Goal: Task Accomplishment & Management: Manage account settings

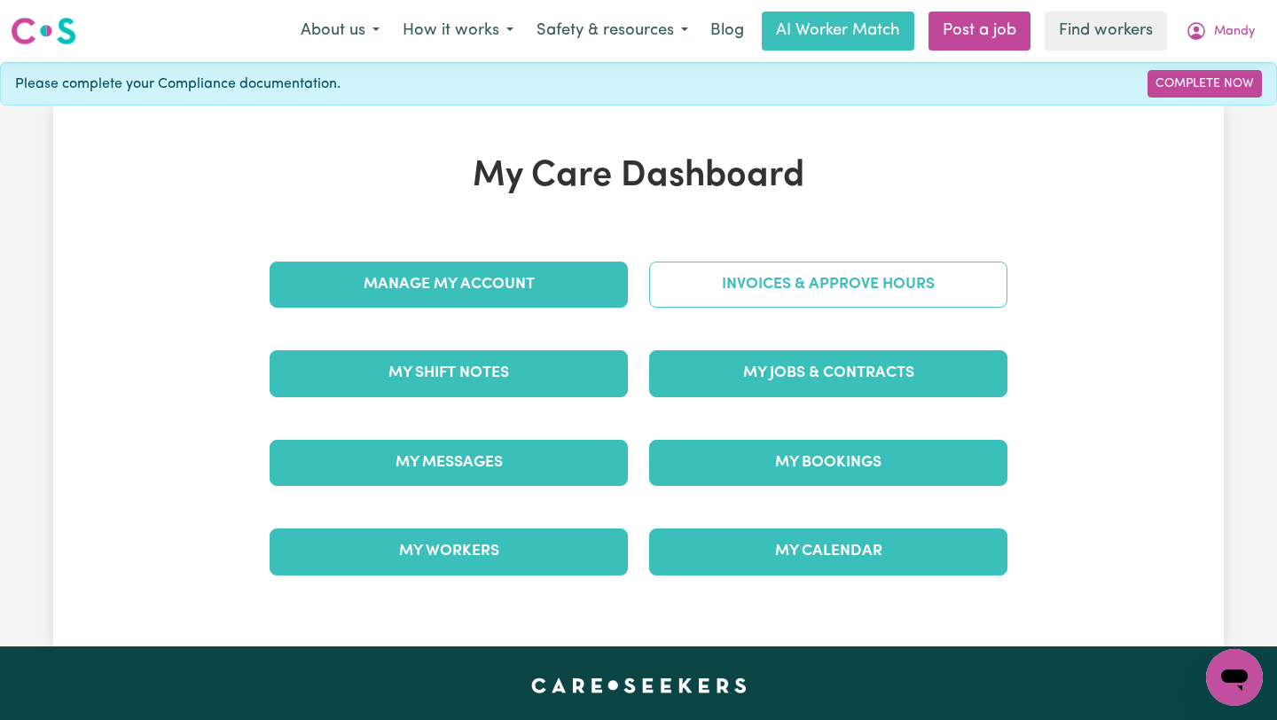
click at [805, 274] on link "Invoices & Approve Hours" at bounding box center [828, 285] width 358 height 46
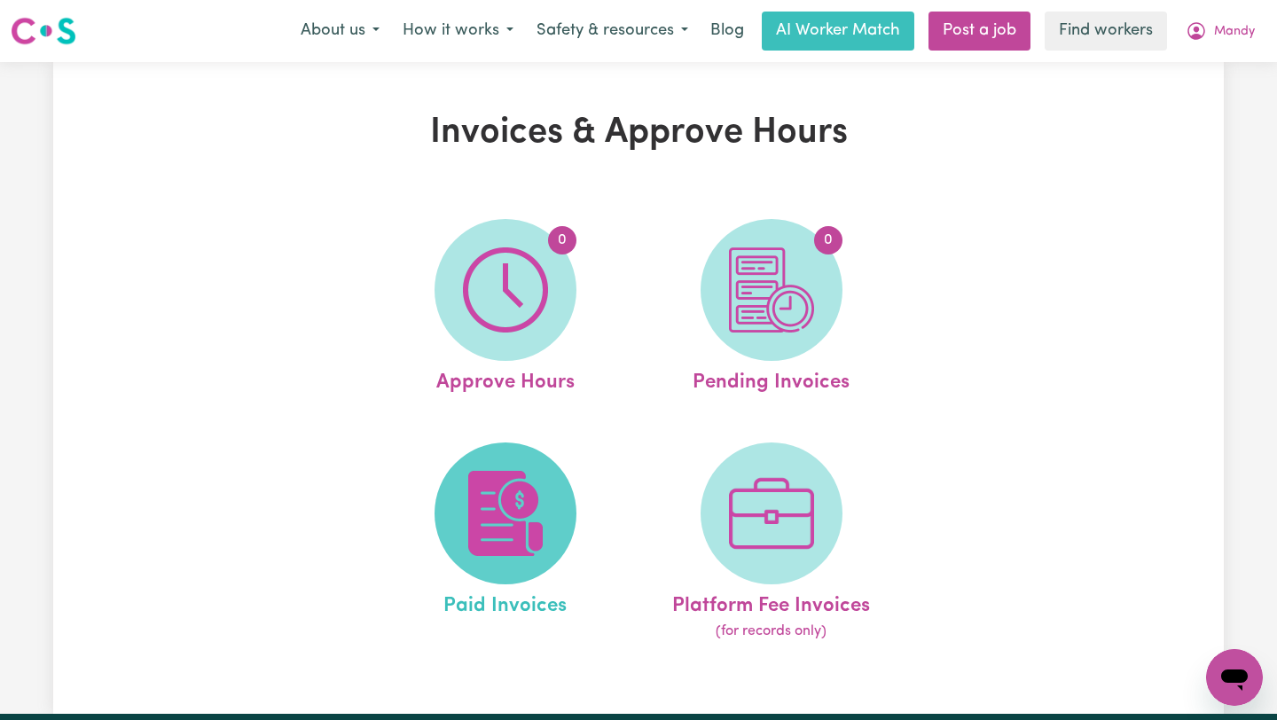
click at [511, 515] on img at bounding box center [505, 513] width 85 height 85
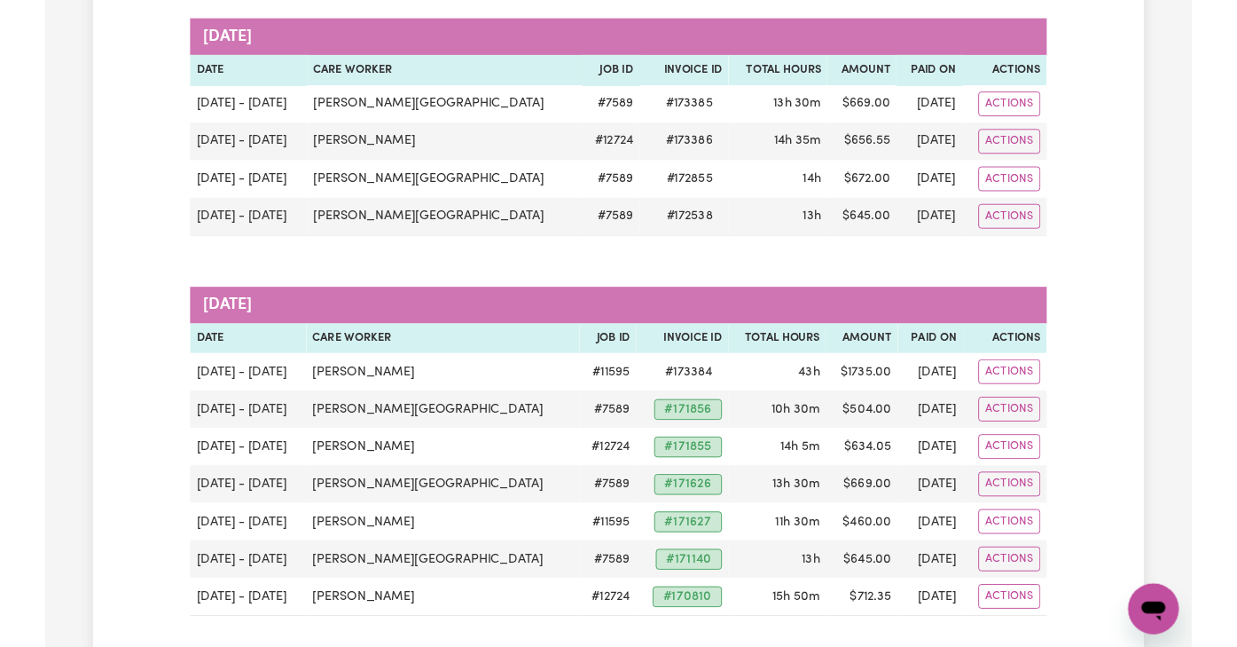
scroll to position [258, 0]
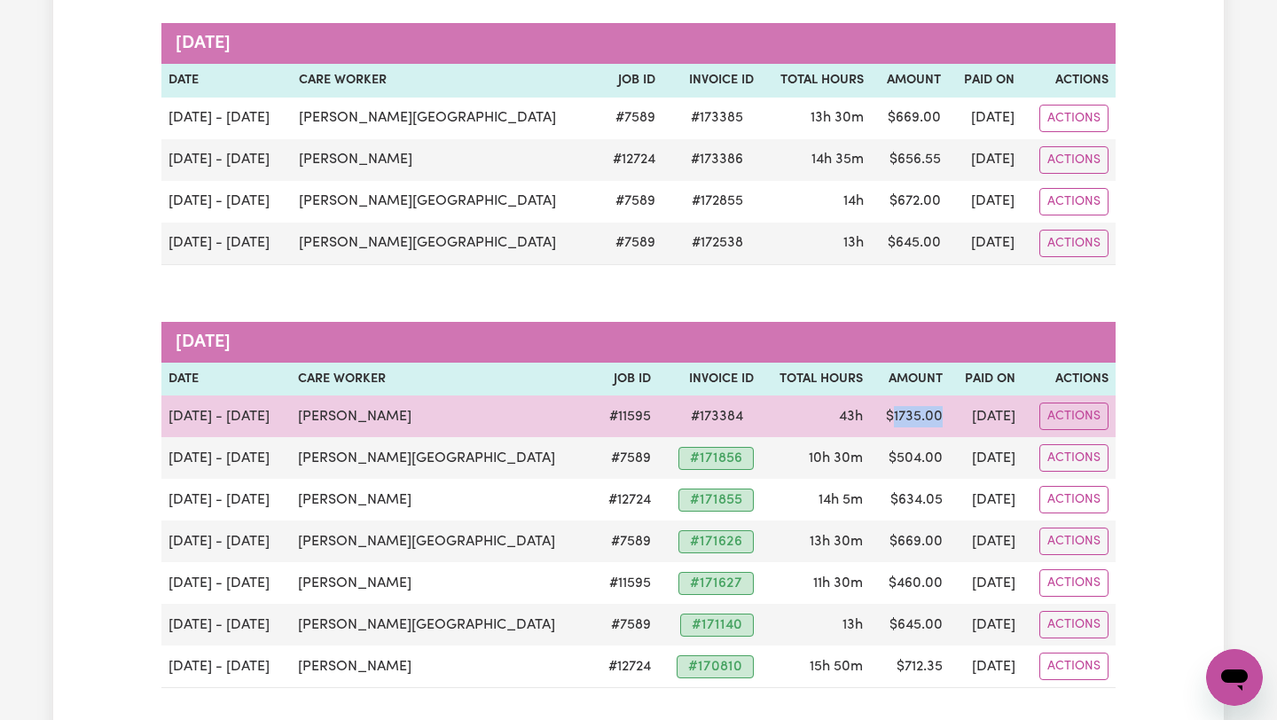
drag, startPoint x: 884, startPoint y: 410, endPoint x: 835, endPoint y: 410, distance: 48.8
click at [870, 410] on td "$ 1735.00" at bounding box center [910, 417] width 80 height 42
copy td "1735.00"
click at [1078, 411] on button "Actions" at bounding box center [1074, 416] width 69 height 27
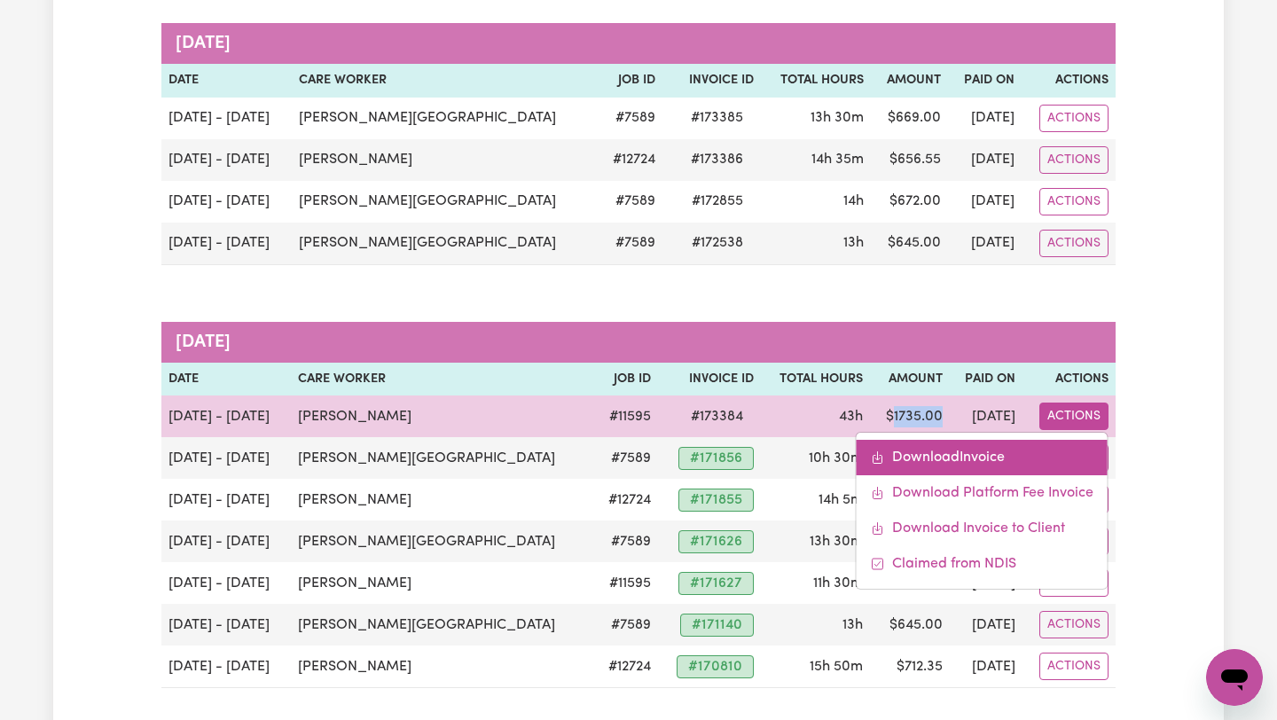
click at [978, 463] on link "Download Invoice" at bounding box center [982, 457] width 251 height 35
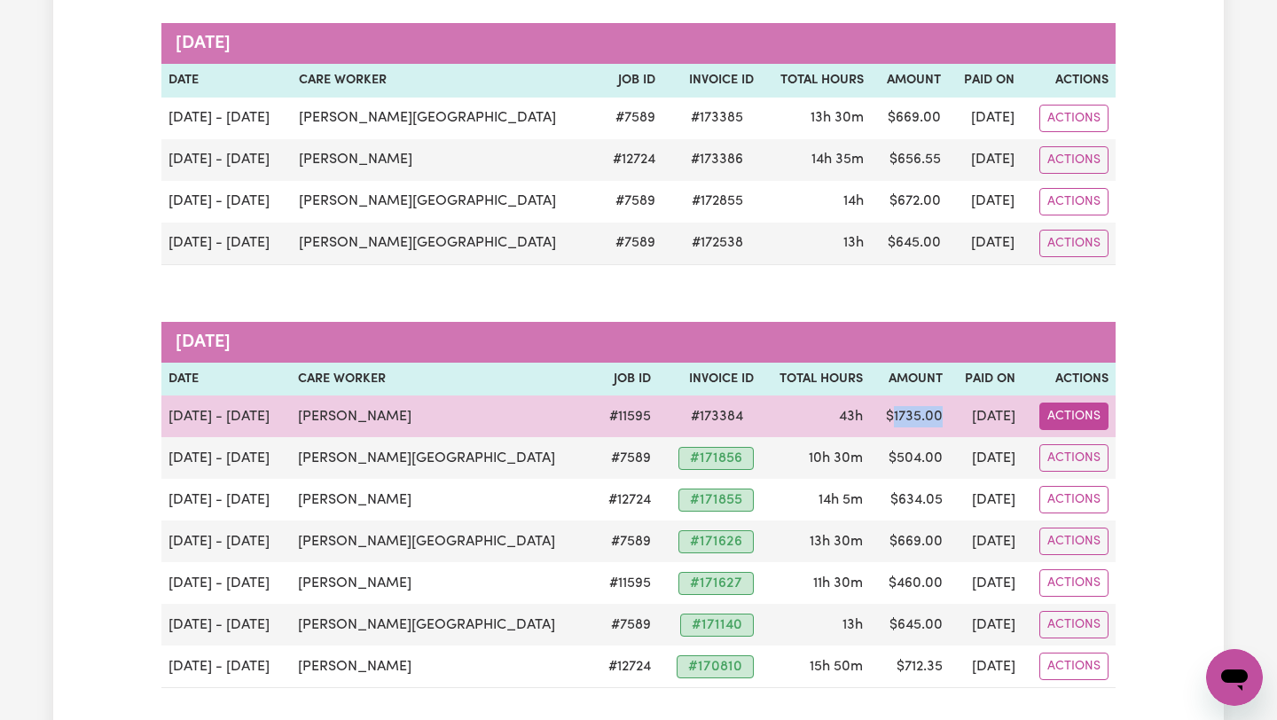
click at [1078, 413] on button "Actions" at bounding box center [1074, 416] width 69 height 27
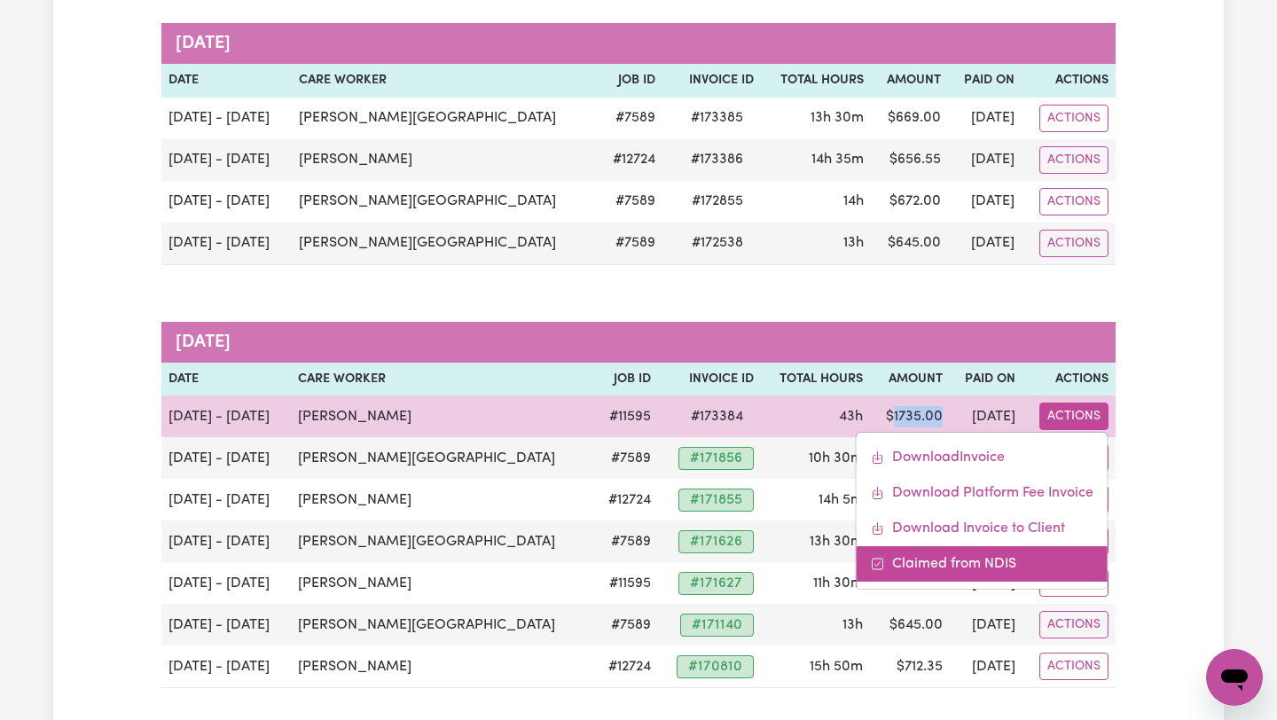
click at [999, 559] on link "Claimed from NDIS" at bounding box center [982, 563] width 251 height 35
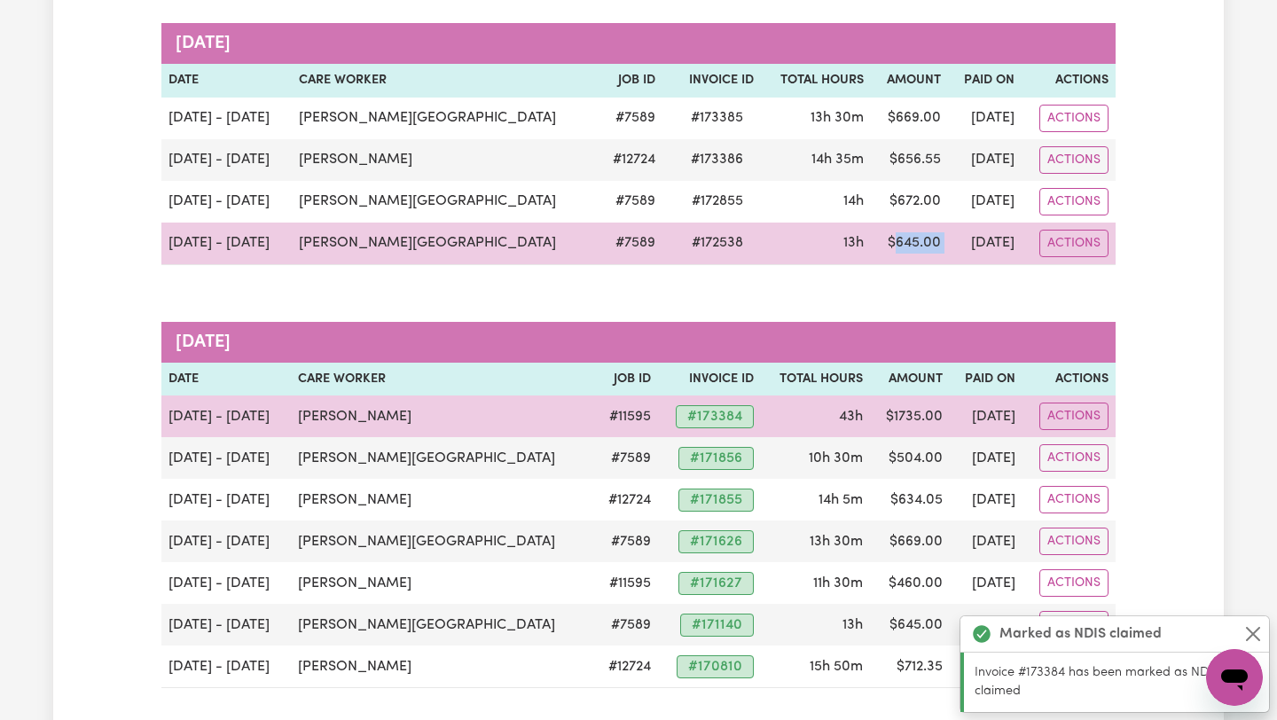
drag, startPoint x: 898, startPoint y: 241, endPoint x: 844, endPoint y: 241, distance: 54.1
click at [844, 241] on tr "[DATE] - [DATE] [PERSON_NAME] Roma # 7589 # 172538 13h $ 645.00 [DATE] Actions" at bounding box center [638, 244] width 955 height 43
copy td "645.00"
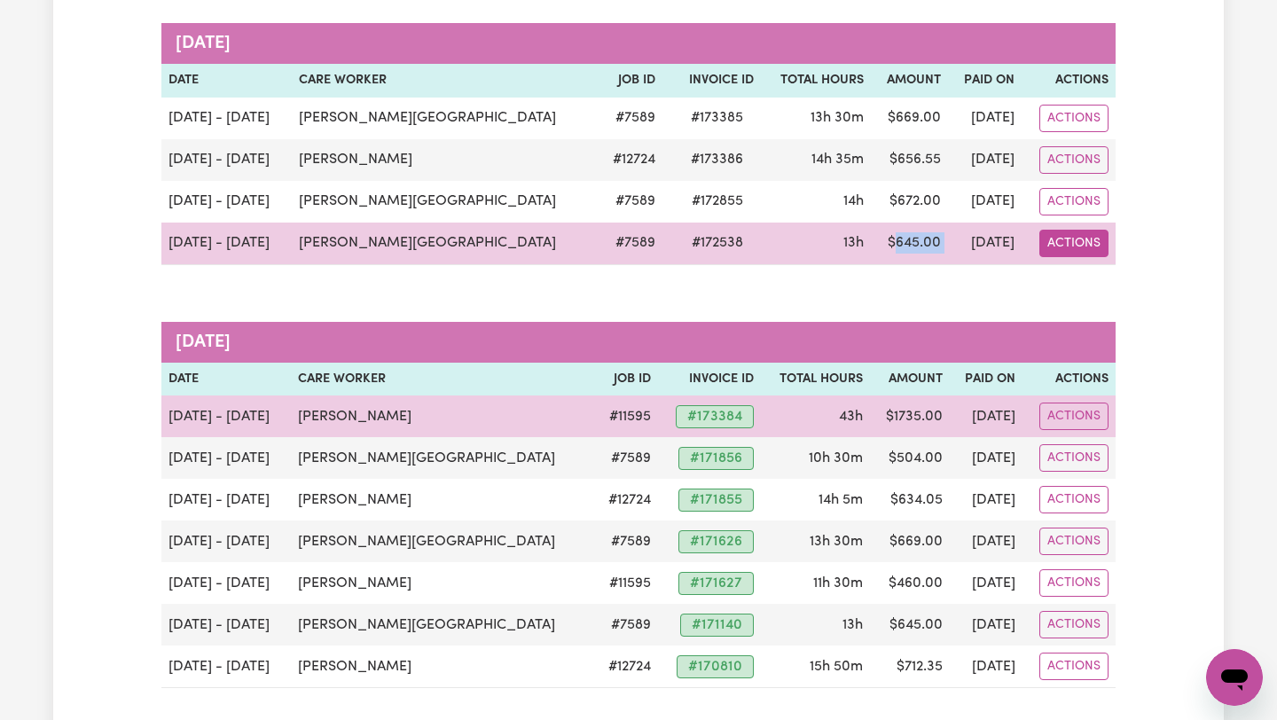
click at [1072, 243] on button "Actions" at bounding box center [1074, 243] width 69 height 27
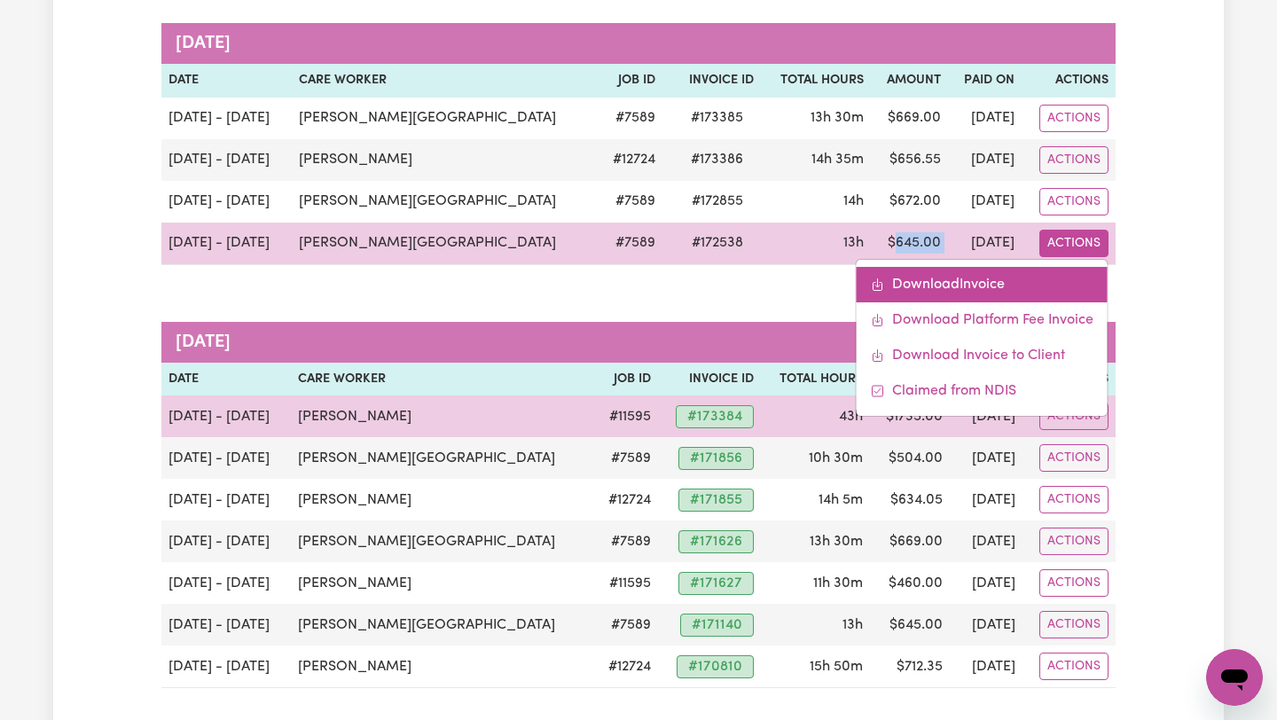
click at [1042, 272] on link "Download Invoice" at bounding box center [982, 284] width 251 height 35
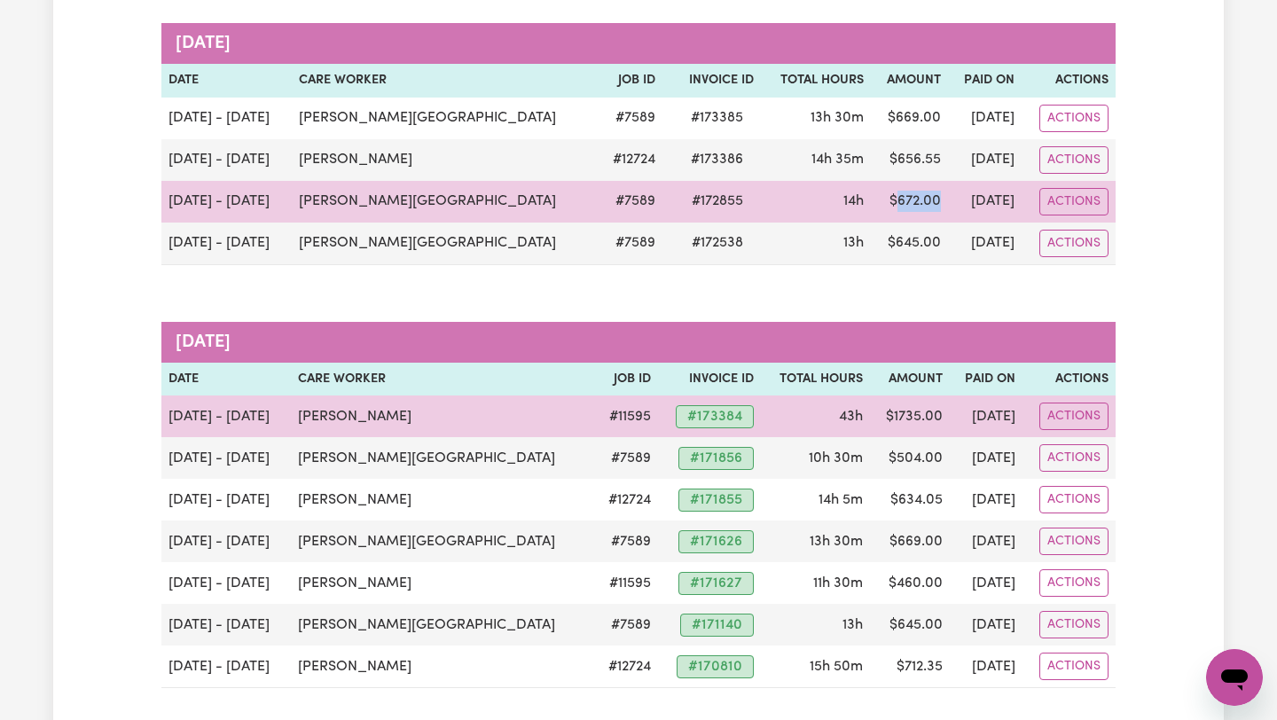
drag, startPoint x: 889, startPoint y: 207, endPoint x: 845, endPoint y: 202, distance: 44.6
click at [871, 202] on td "$ 672.00" at bounding box center [909, 202] width 77 height 42
copy td "672.00"
click at [1056, 200] on button "Actions" at bounding box center [1074, 201] width 69 height 27
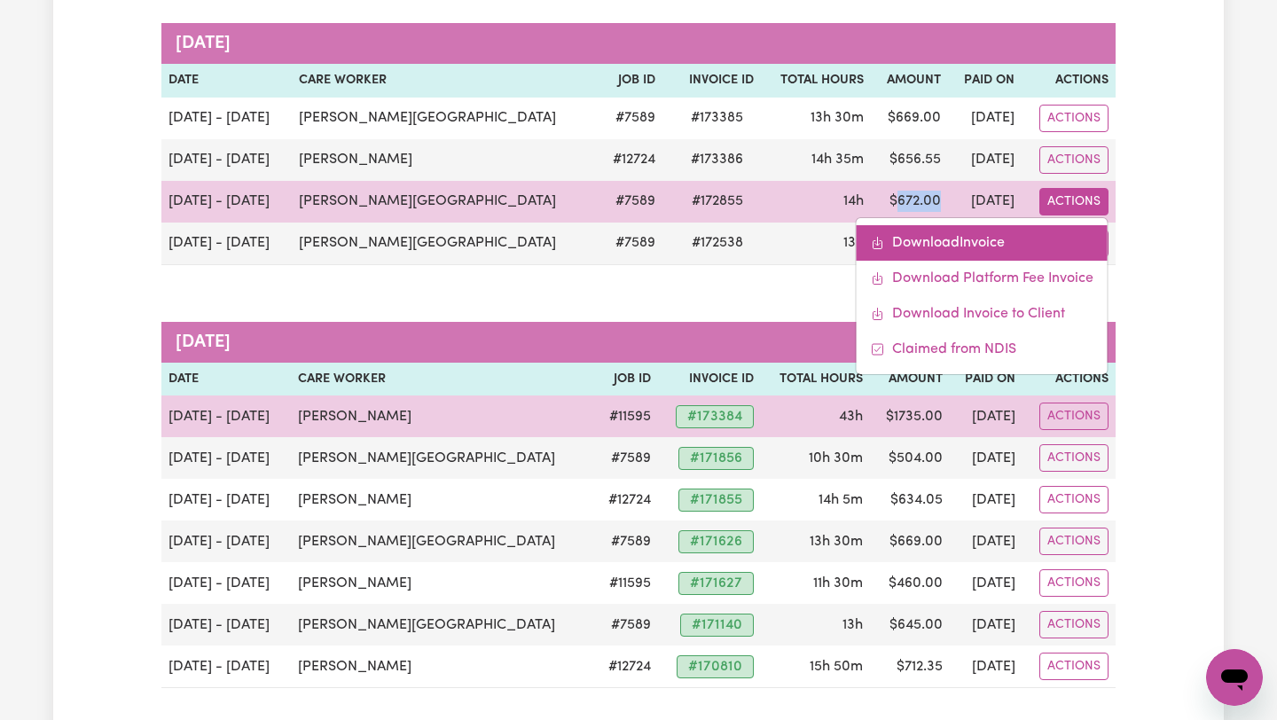
click at [1022, 228] on link "Download Invoice" at bounding box center [982, 242] width 251 height 35
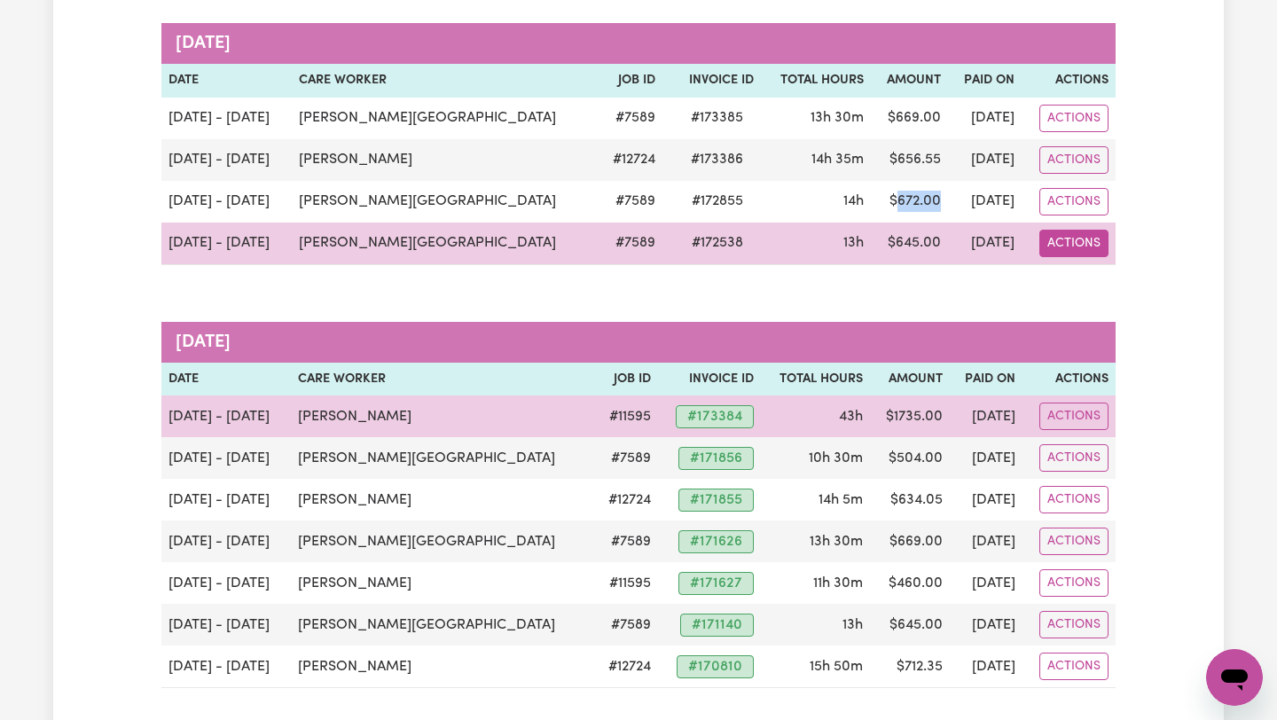
click at [1066, 236] on button "Actions" at bounding box center [1074, 243] width 69 height 27
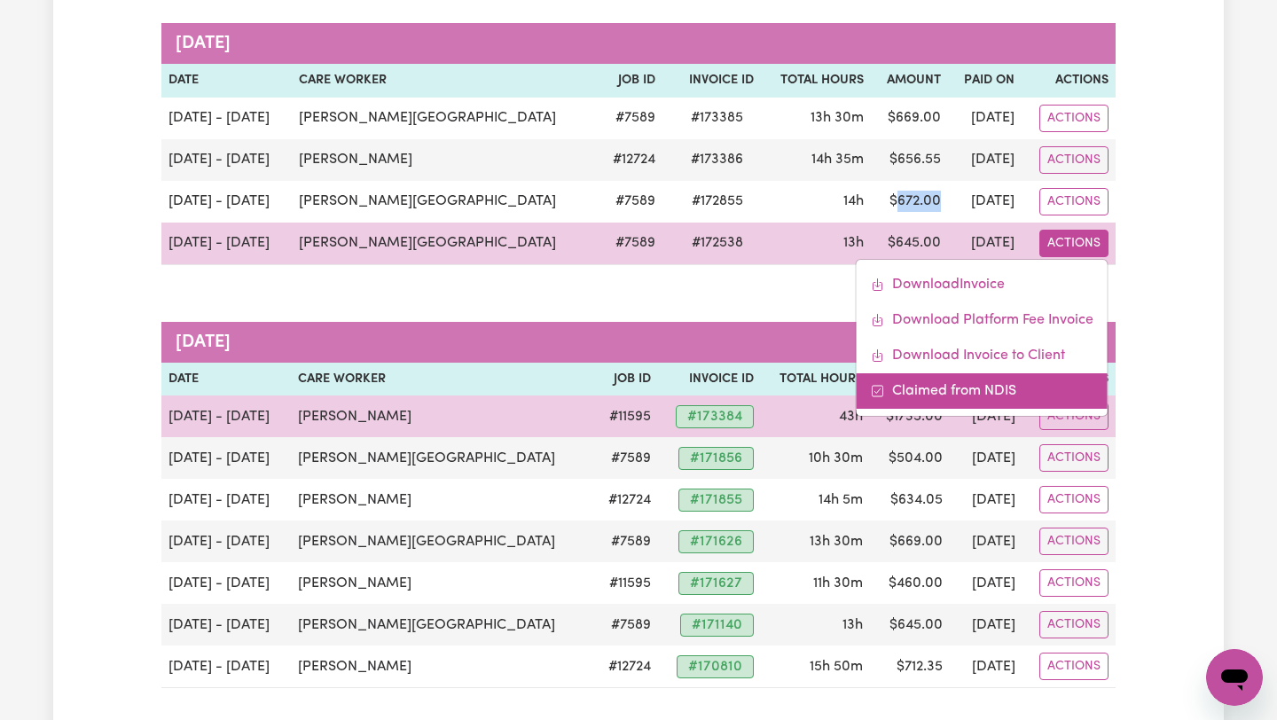
click at [965, 392] on link "Claimed from NDIS" at bounding box center [982, 390] width 251 height 35
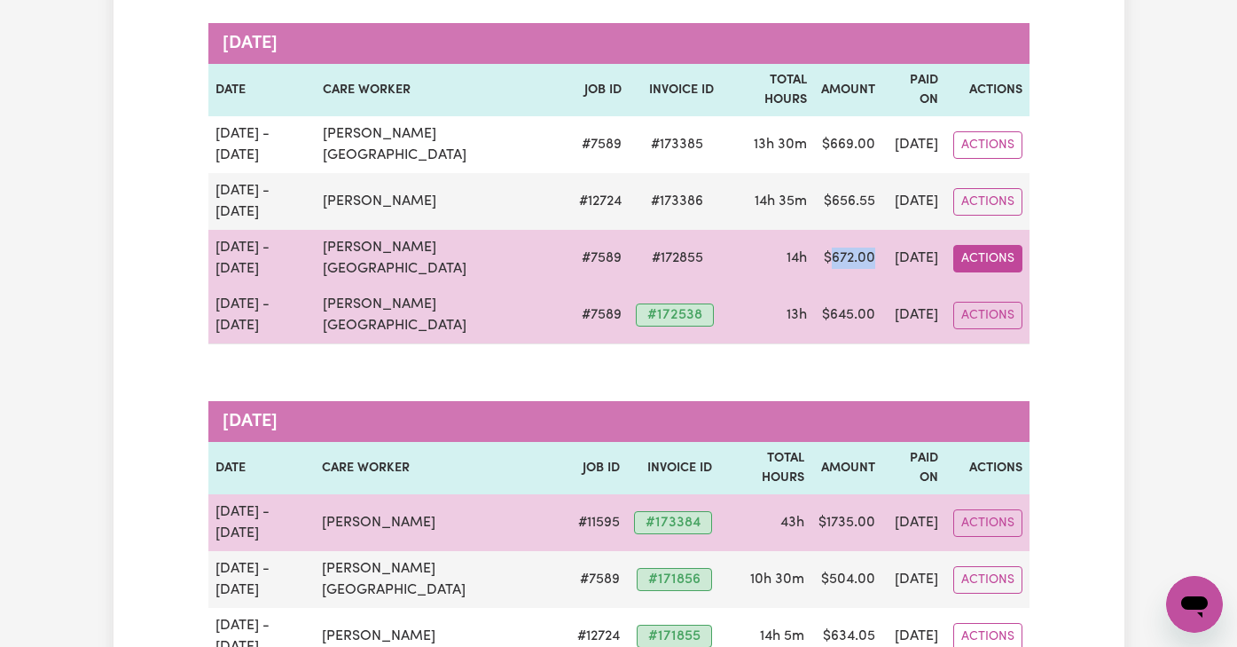
click at [989, 245] on button "Actions" at bounding box center [988, 258] width 69 height 27
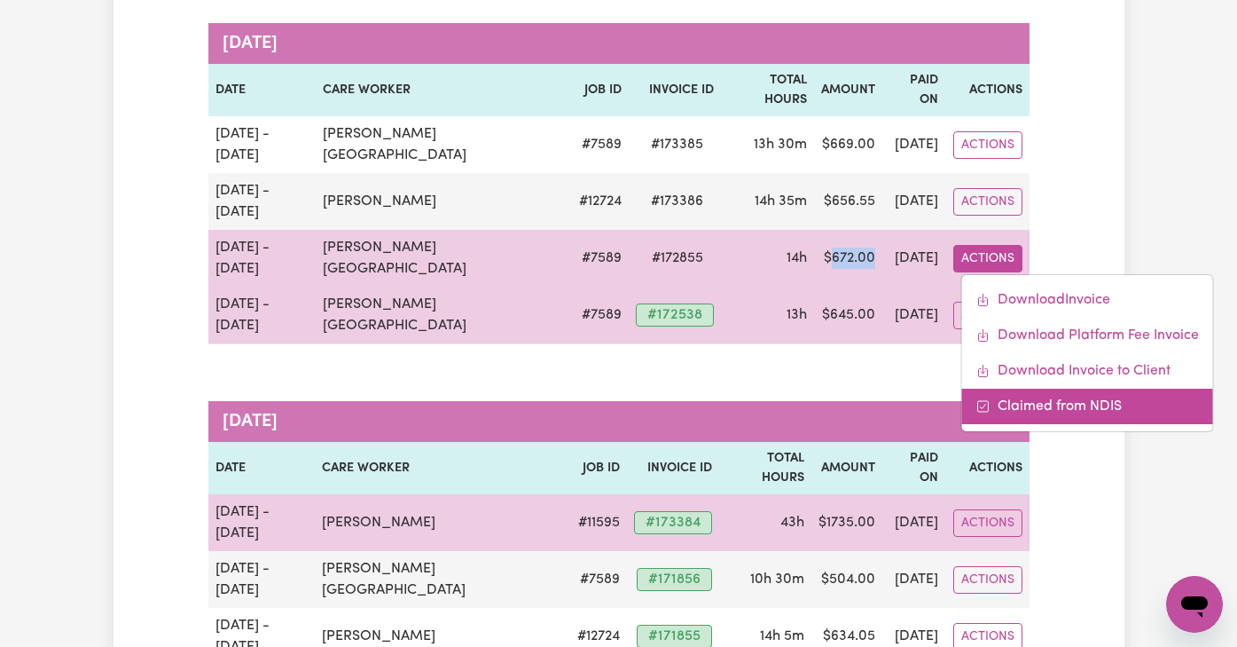
click at [1010, 389] on link "Claimed from NDIS" at bounding box center [1087, 406] width 251 height 35
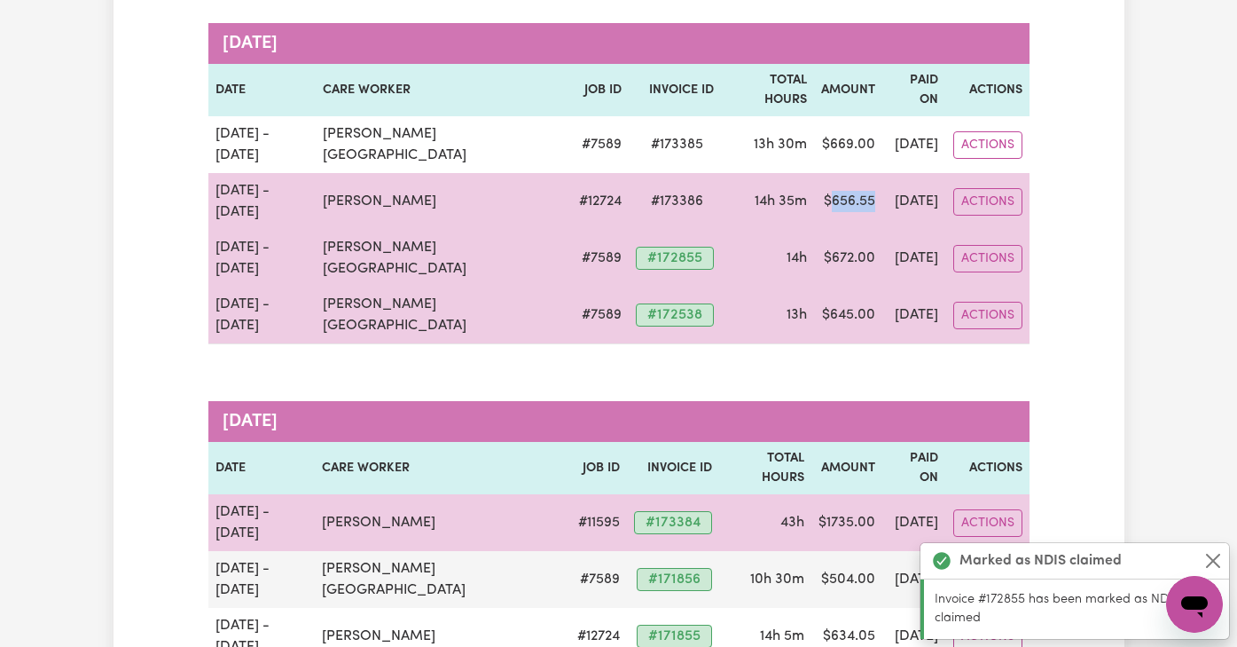
drag, startPoint x: 836, startPoint y: 151, endPoint x: 791, endPoint y: 151, distance: 44.4
click at [814, 173] on td "$ 656.55" at bounding box center [848, 201] width 68 height 57
copy td "656.55"
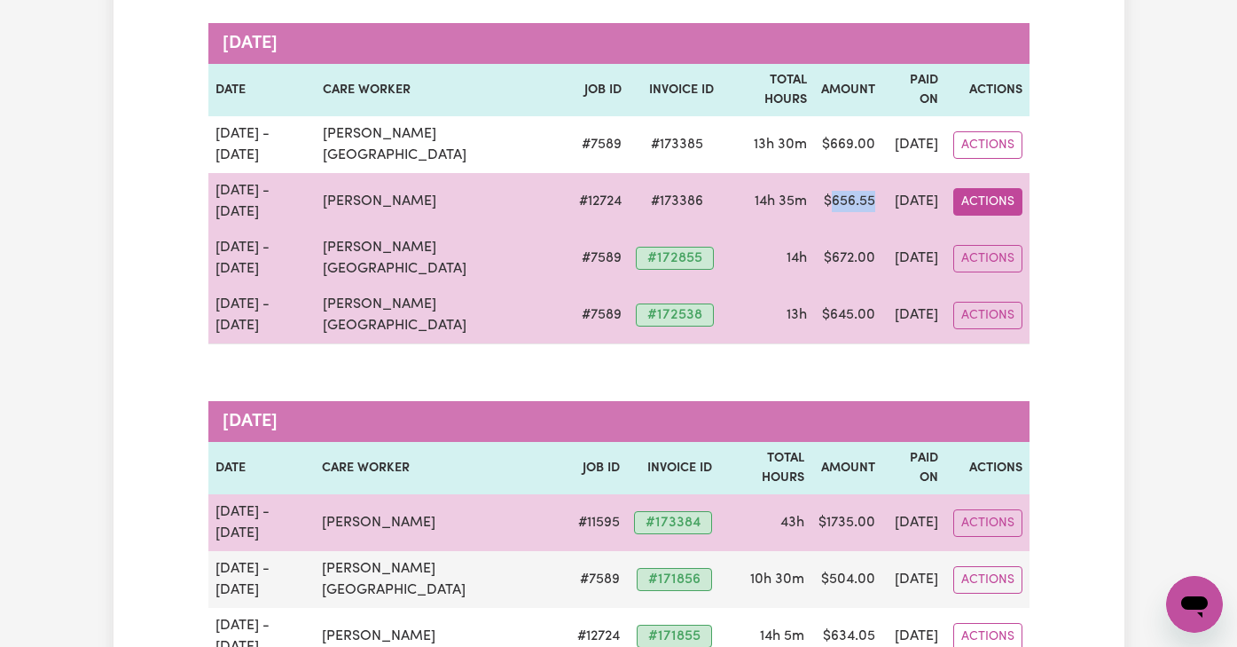
click at [997, 188] on button "Actions" at bounding box center [988, 201] width 69 height 27
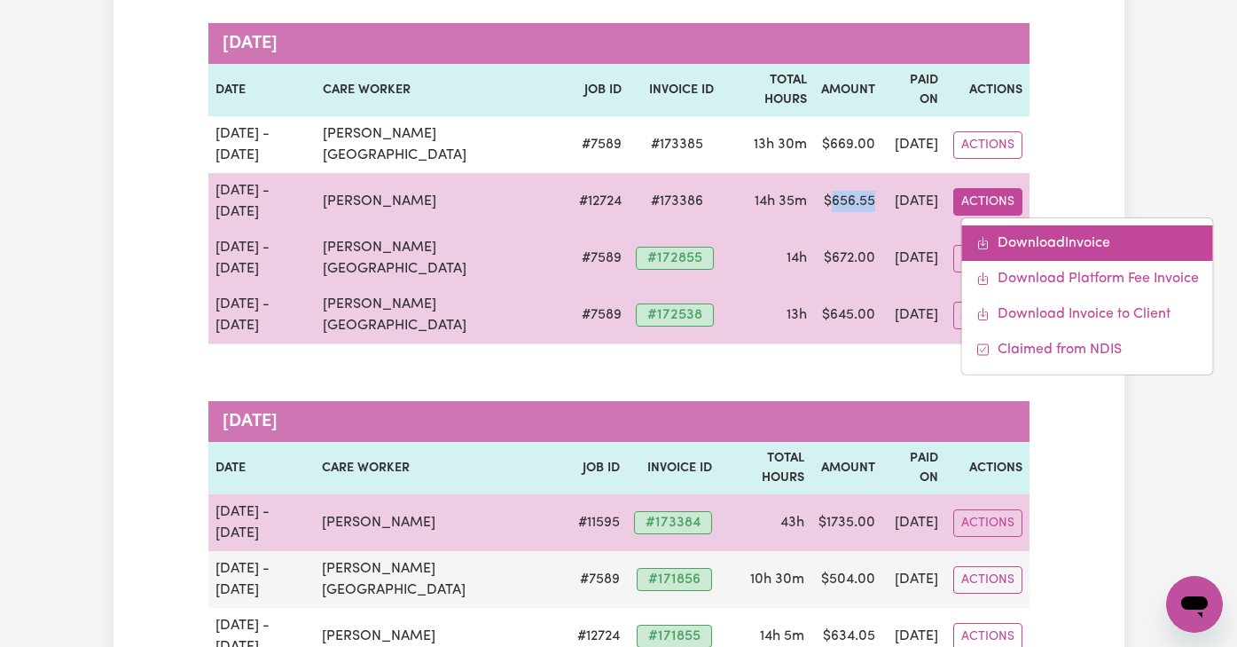
click at [1014, 225] on link "Download Invoice" at bounding box center [1087, 242] width 251 height 35
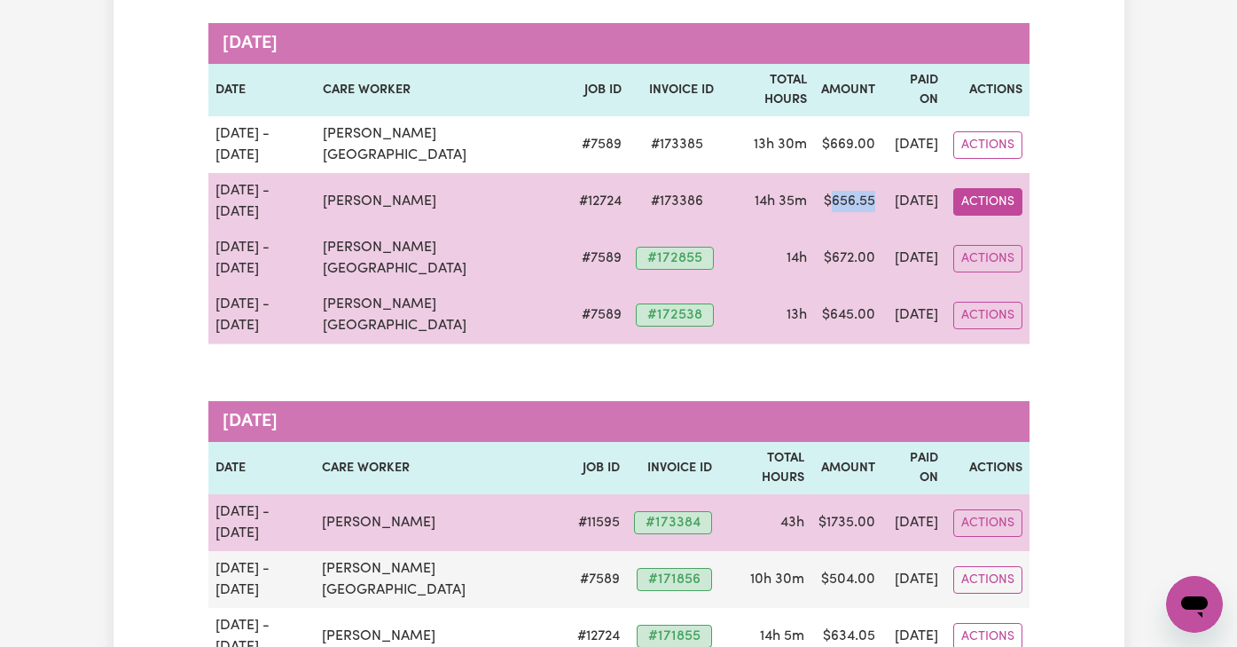
click at [1013, 188] on button "Actions" at bounding box center [988, 201] width 69 height 27
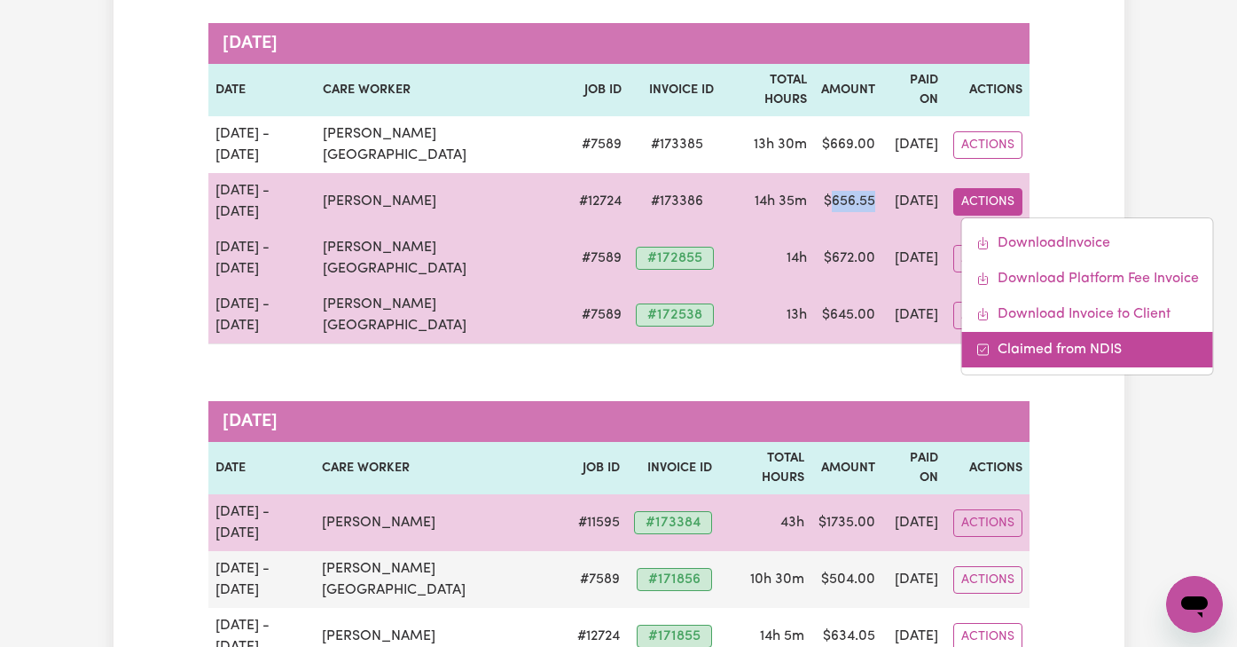
click at [1024, 332] on link "Claimed from NDIS" at bounding box center [1087, 349] width 251 height 35
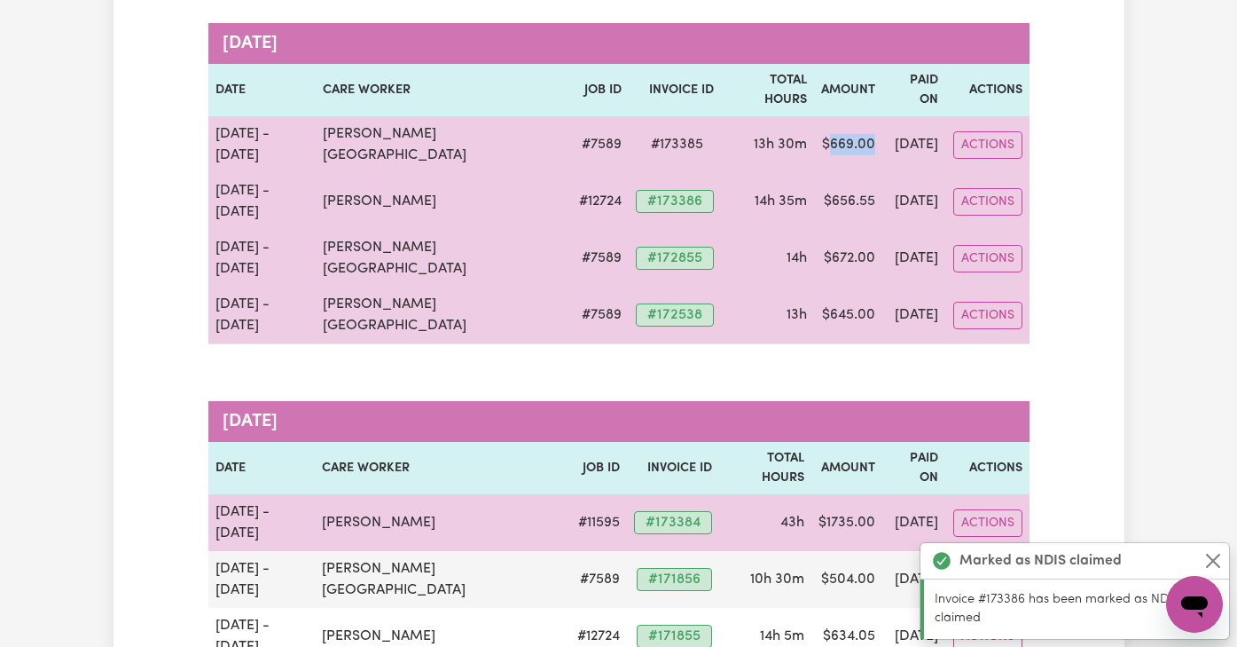
drag, startPoint x: 835, startPoint y: 114, endPoint x: 790, endPoint y: 115, distance: 45.3
click at [814, 116] on td "$ 669.00" at bounding box center [848, 144] width 68 height 57
copy td "669.00"
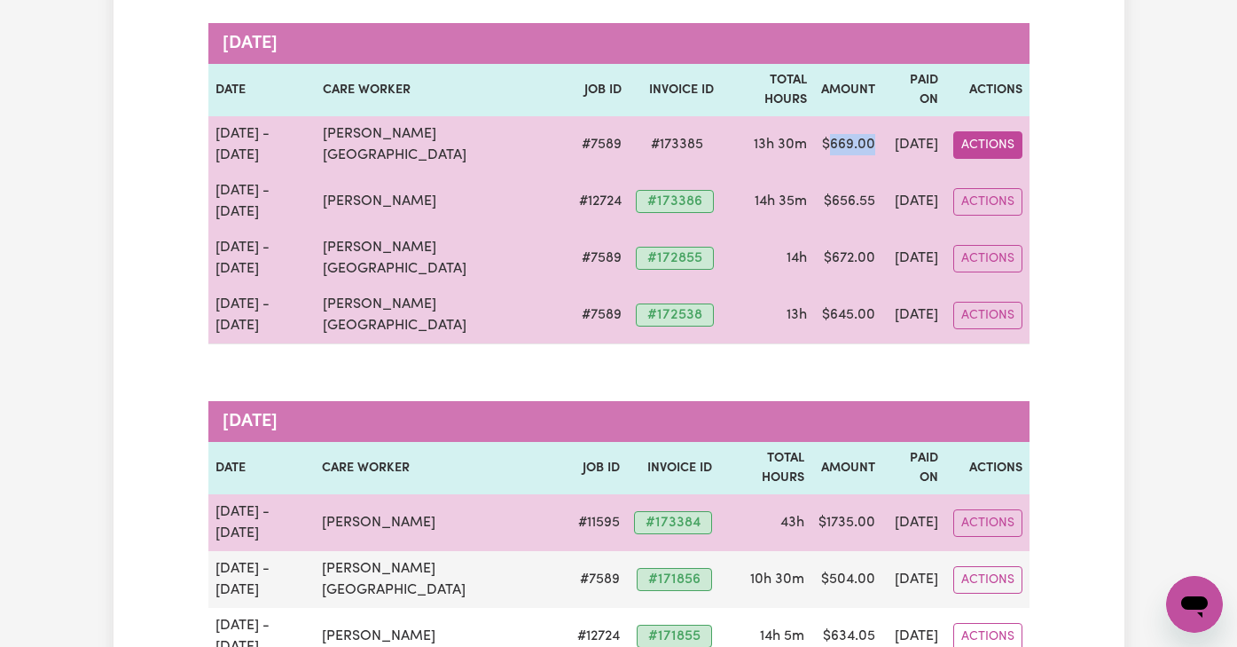
click at [1003, 131] on button "Actions" at bounding box center [988, 144] width 69 height 27
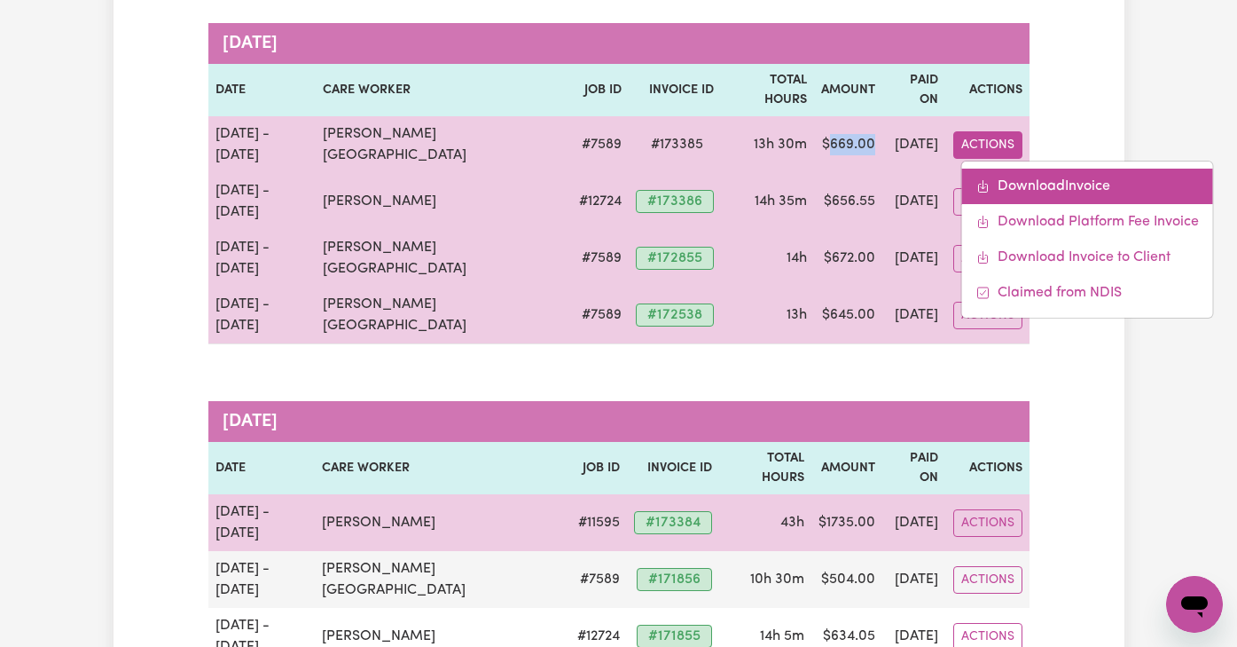
click at [1016, 169] on link "Download Invoice" at bounding box center [1087, 186] width 251 height 35
